Goal: Information Seeking & Learning: Learn about a topic

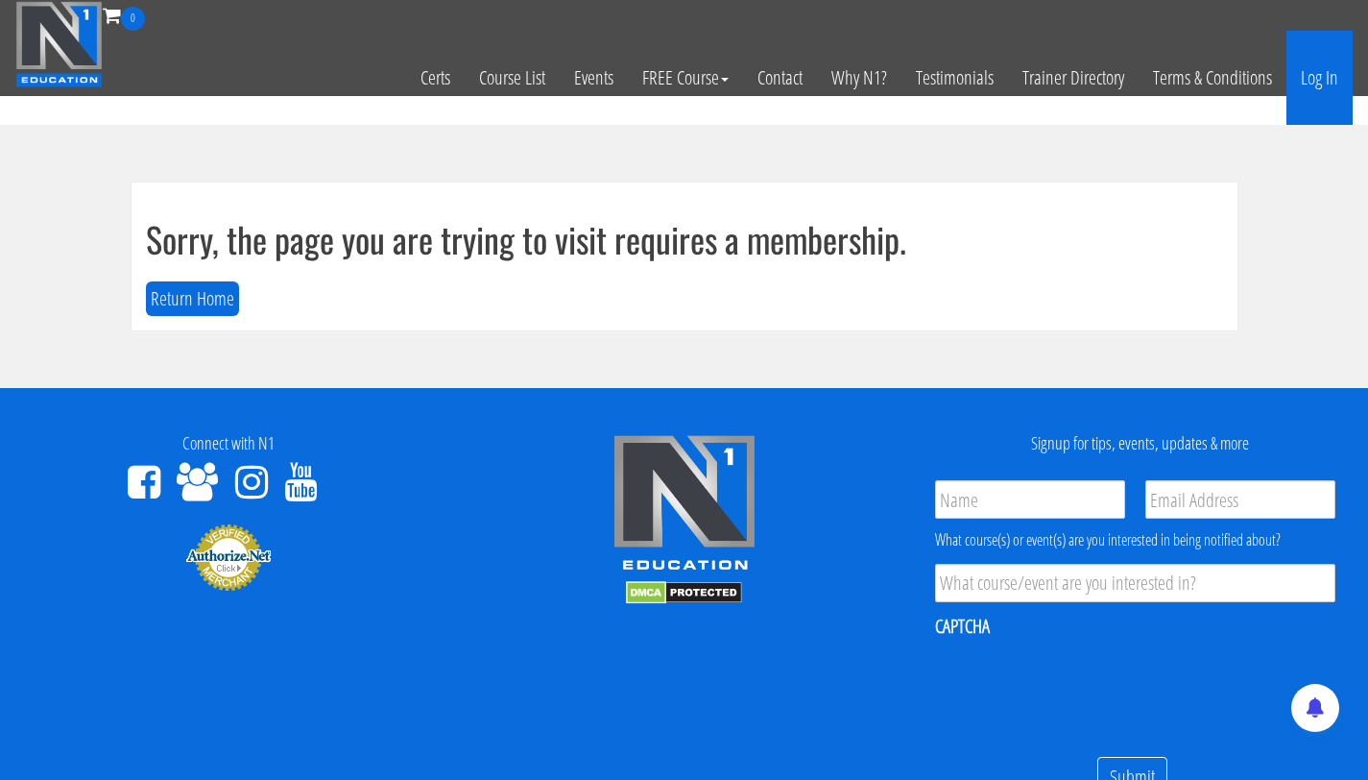
click at [1318, 75] on link "Log In" at bounding box center [1320, 78] width 66 height 94
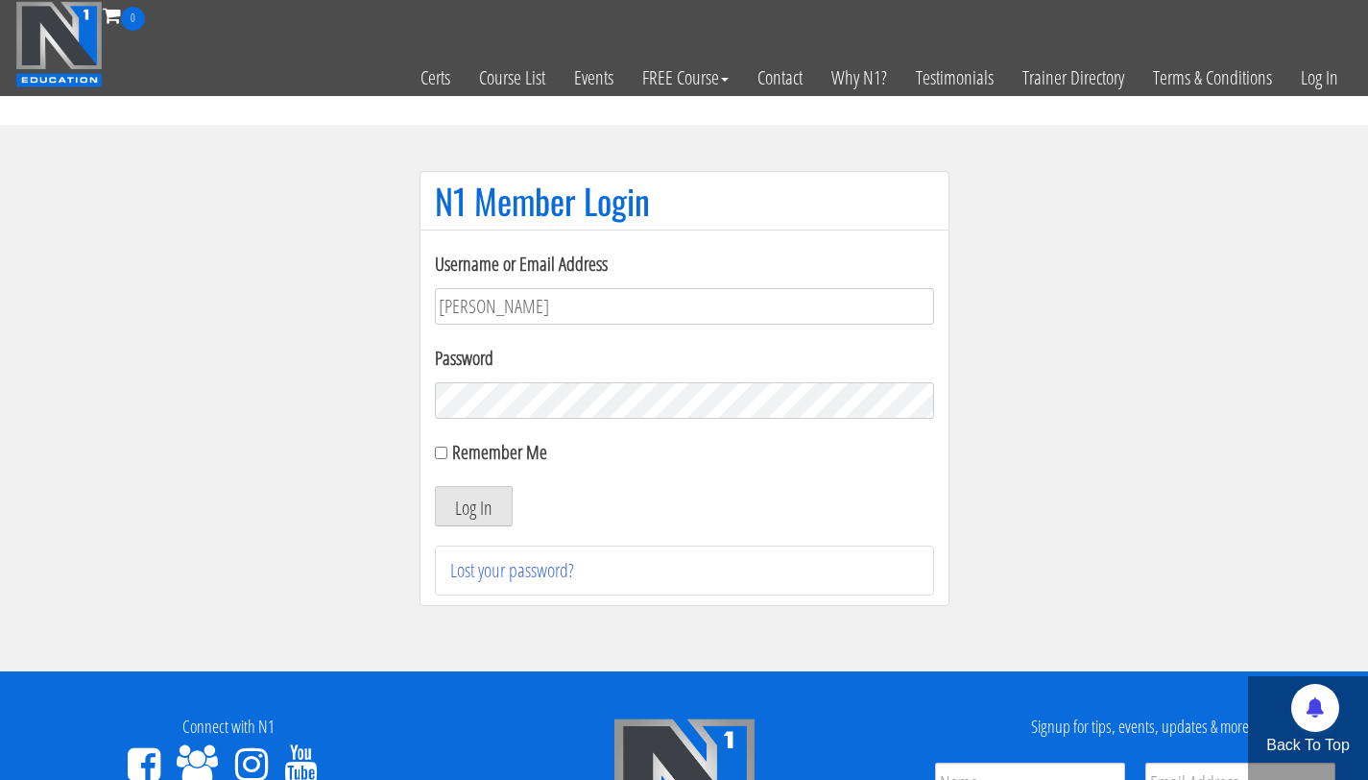
type input "bryan.williams@upr.edu"
click at [435, 486] on button "Log In" at bounding box center [474, 506] width 78 height 40
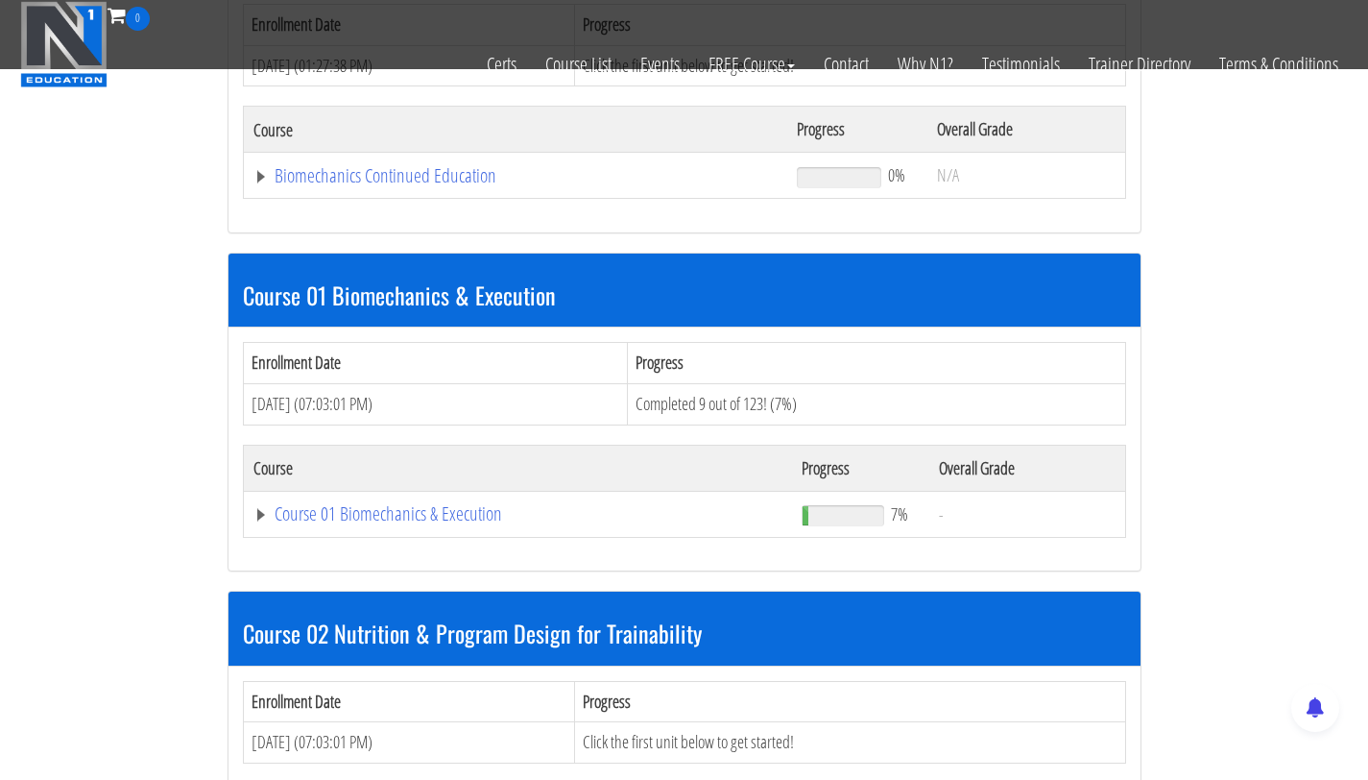
scroll to position [375, 0]
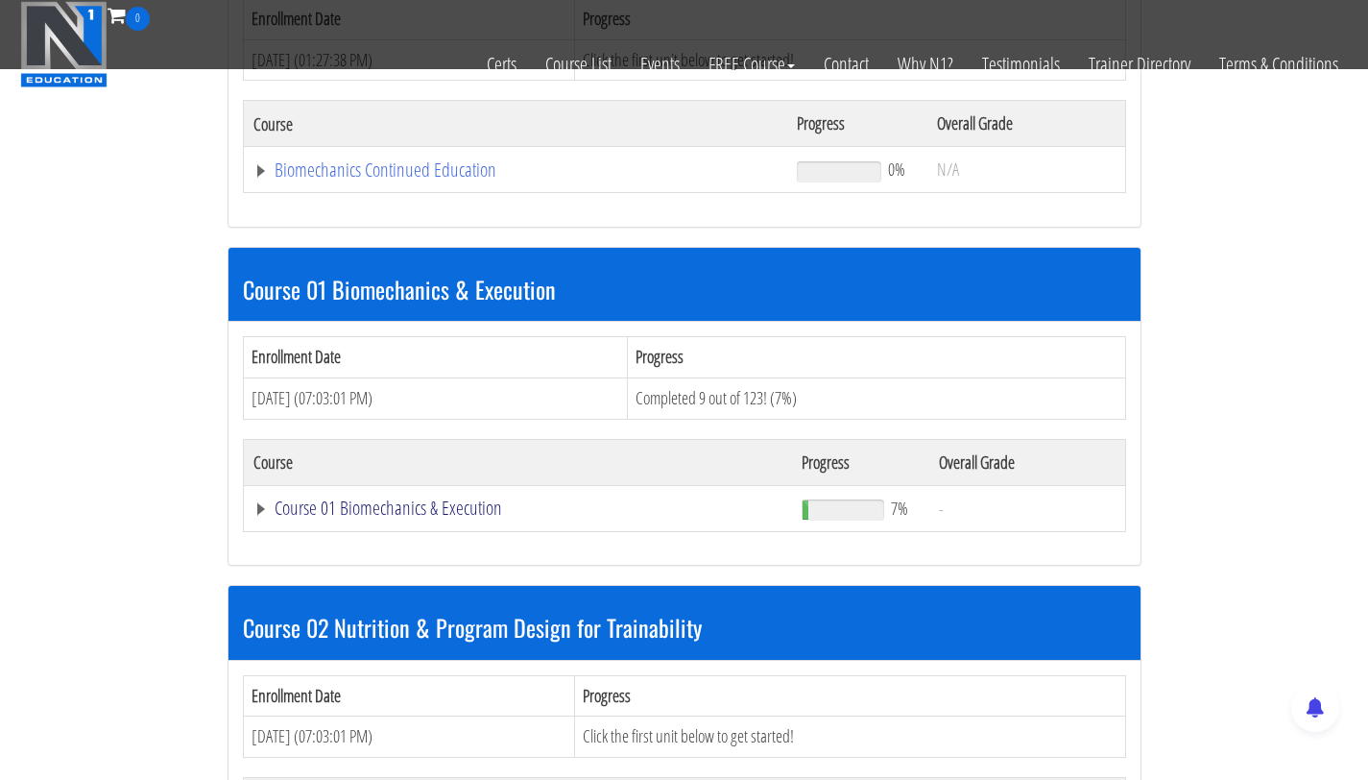
click at [412, 180] on link "Course 01 Biomechanics & Execution" at bounding box center [515, 169] width 525 height 19
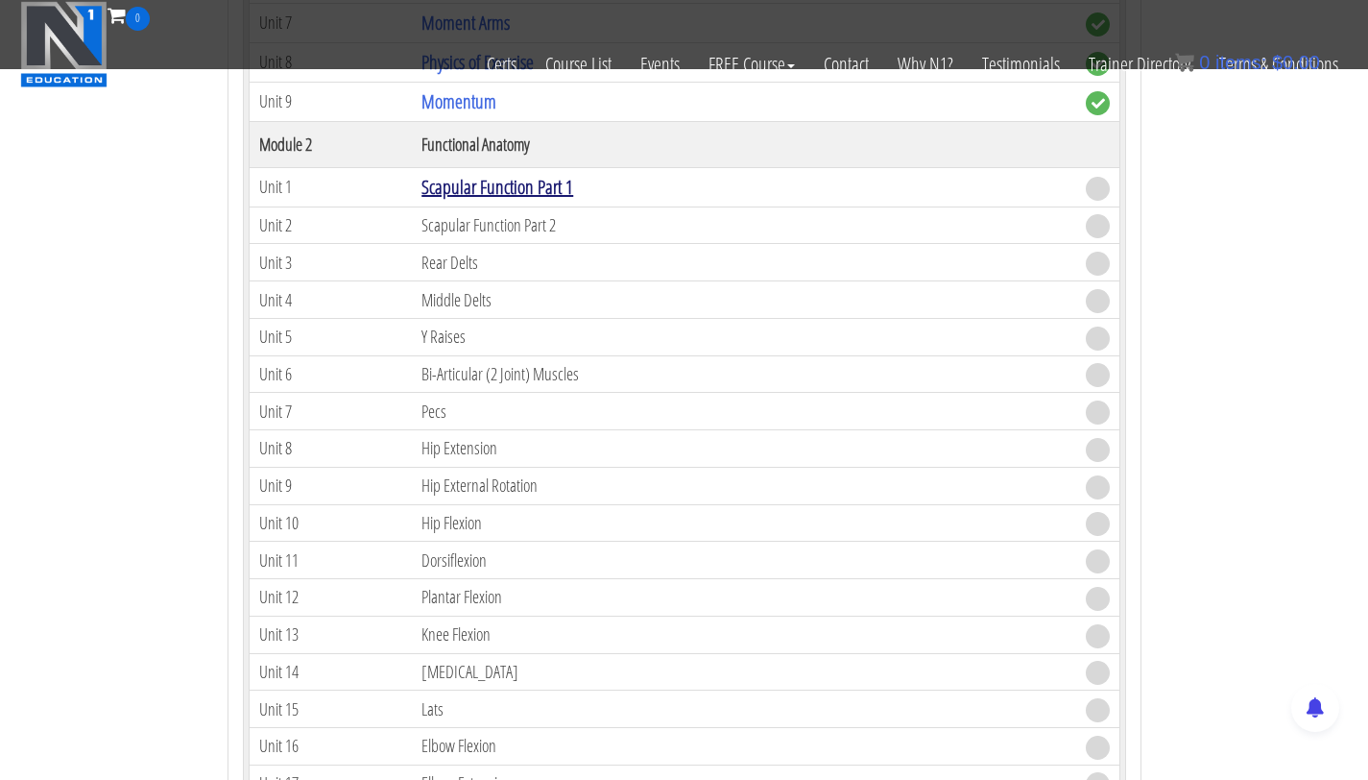
scroll to position [1193, 0]
click at [497, 182] on link "Scapular Function Part 1" at bounding box center [498, 186] width 152 height 26
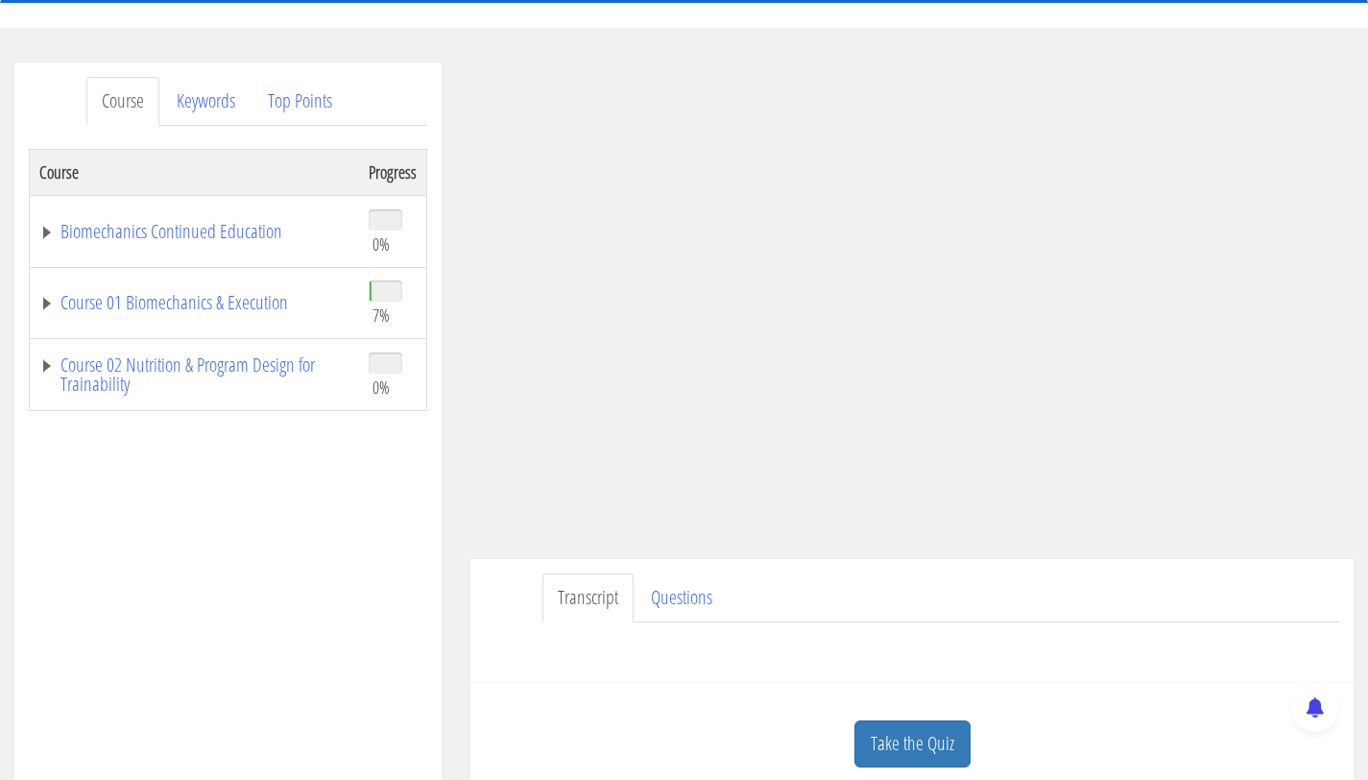
scroll to position [193, 0]
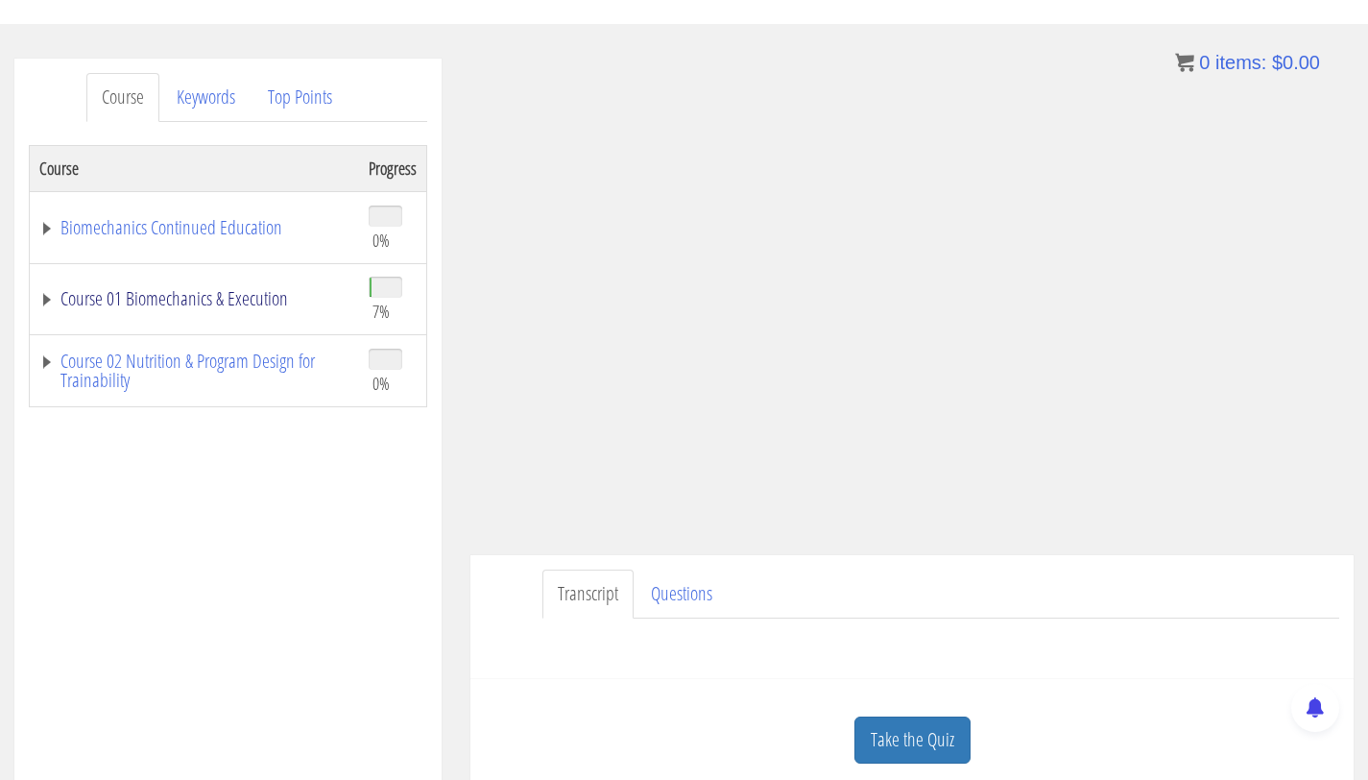
click at [138, 289] on link "Course 01 Biomechanics & Execution" at bounding box center [194, 298] width 310 height 19
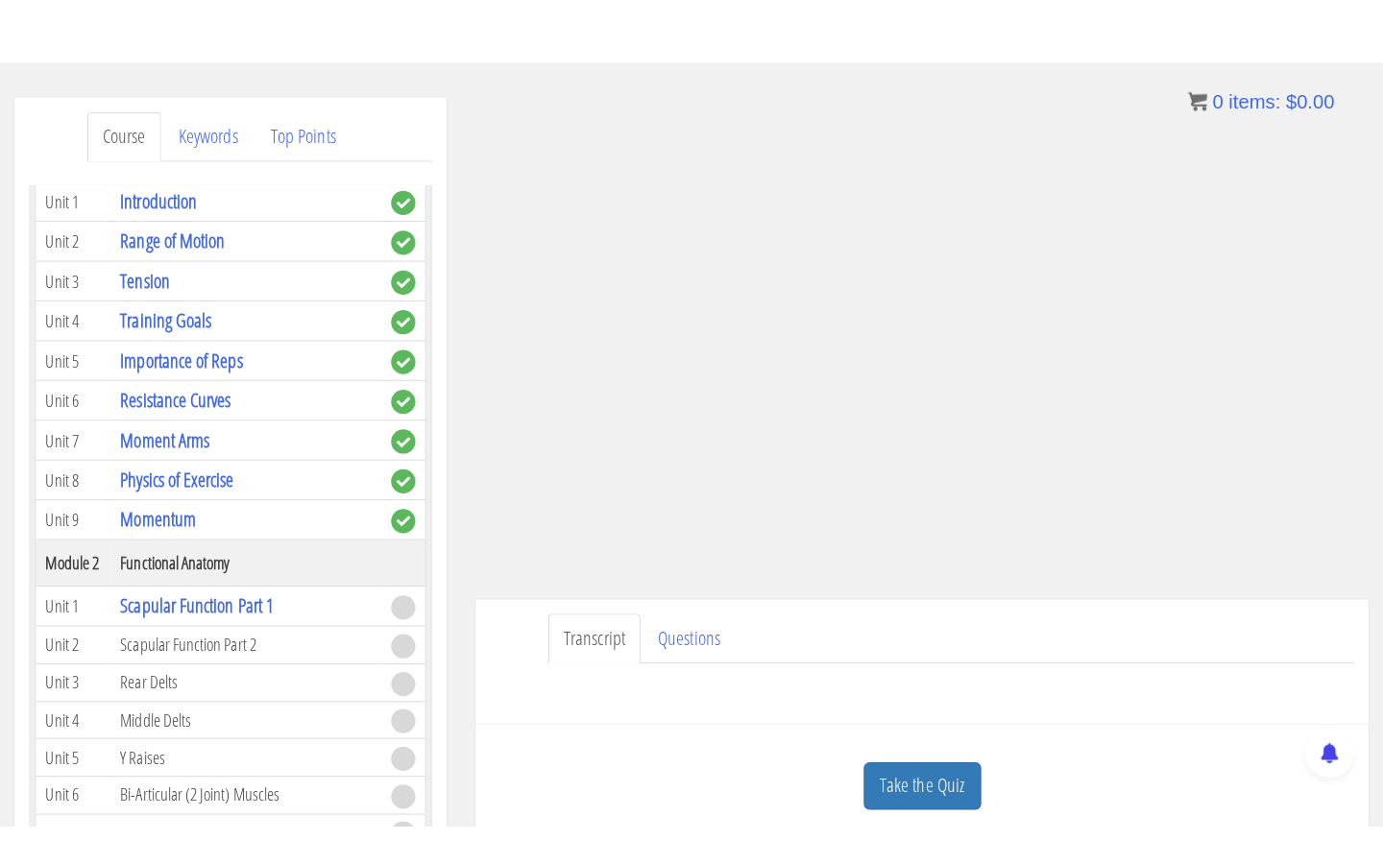
scroll to position [248, 0]
